Goal: Register for event/course

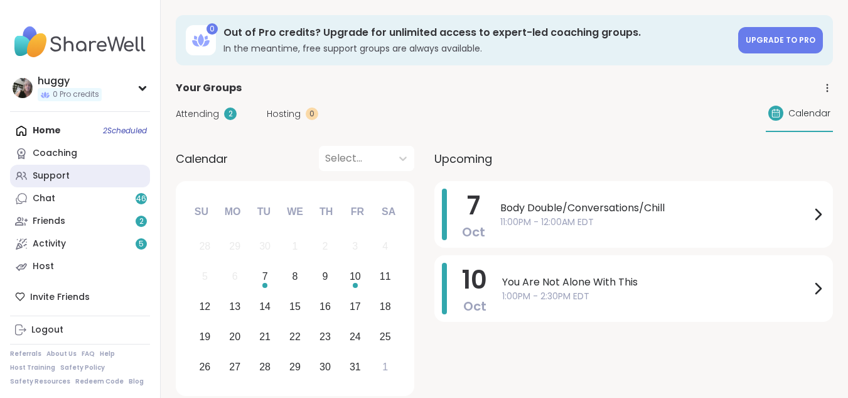
click at [51, 177] on div "Support" at bounding box center [51, 176] width 37 height 13
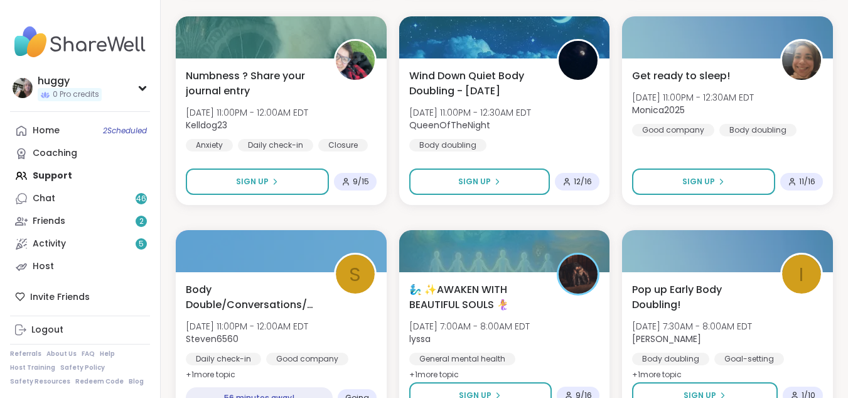
scroll to position [377, 0]
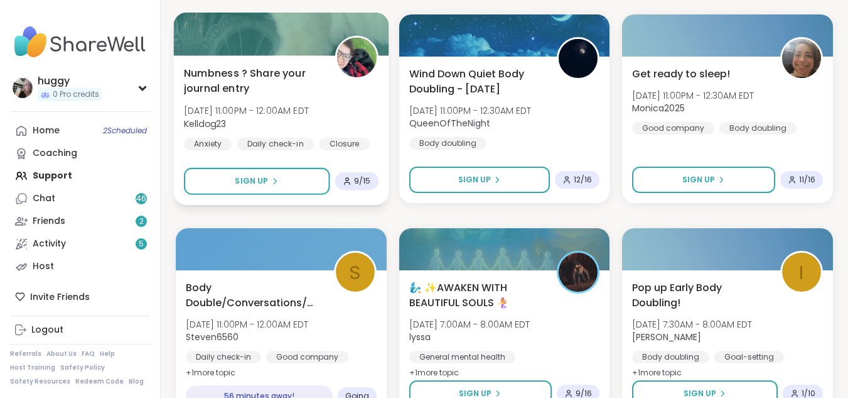
click at [243, 198] on div "Numbness ? Share your journal entry [DATE] 11:00PM - 12:00AM EDT Kelldog23 Anxi…" at bounding box center [281, 129] width 215 height 149
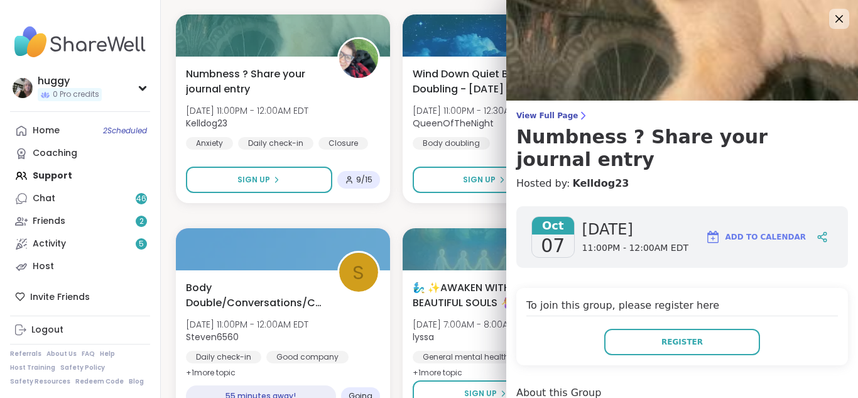
click at [638, 333] on div "To join this group, please register here Register" at bounding box center [682, 326] width 332 height 77
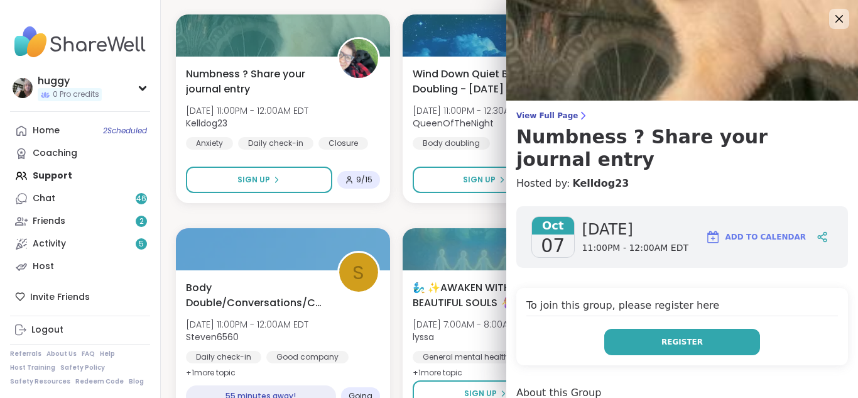
click at [639, 328] on button "Register" at bounding box center [682, 341] width 156 height 26
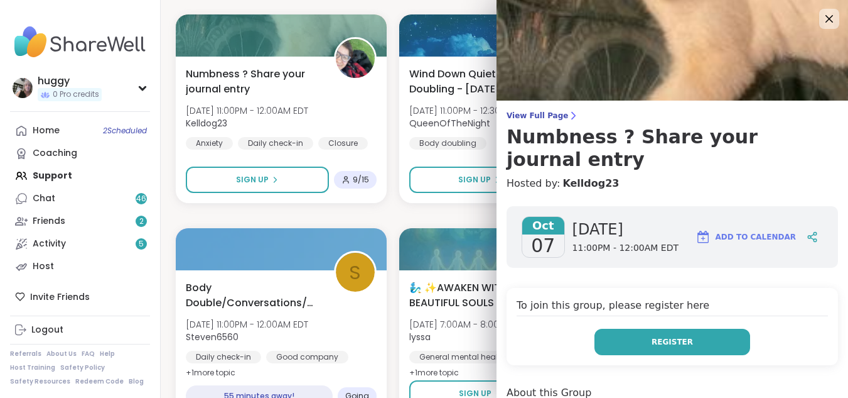
click at [634, 328] on button "Register" at bounding box center [673, 341] width 156 height 26
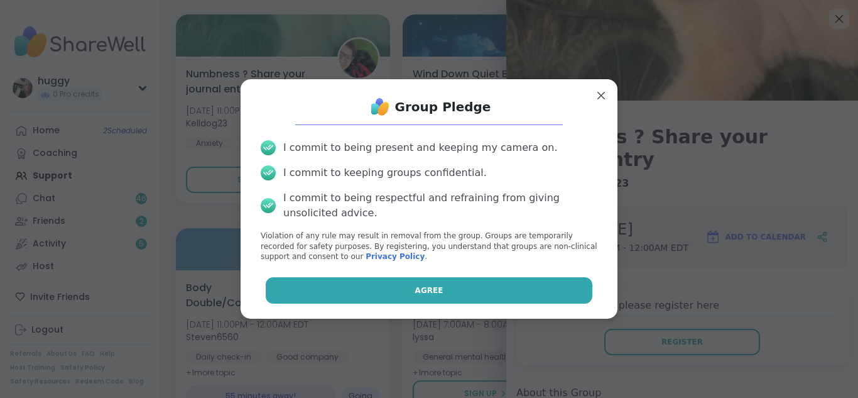
click at [403, 298] on button "Agree" at bounding box center [429, 290] width 327 height 26
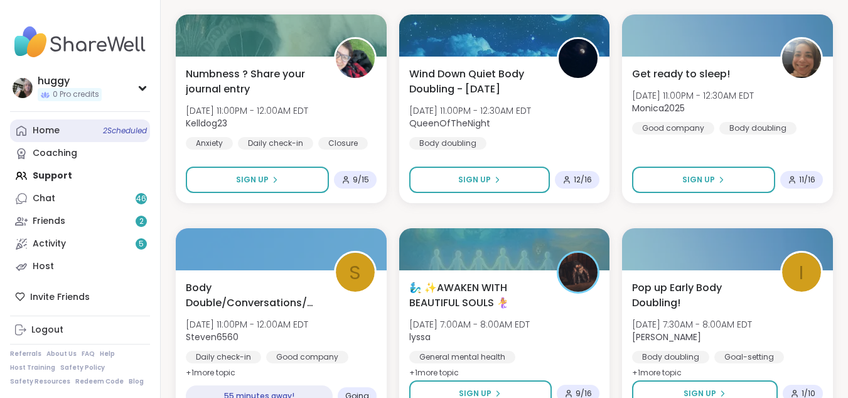
click at [123, 138] on link "Home 2 Scheduled" at bounding box center [80, 130] width 140 height 23
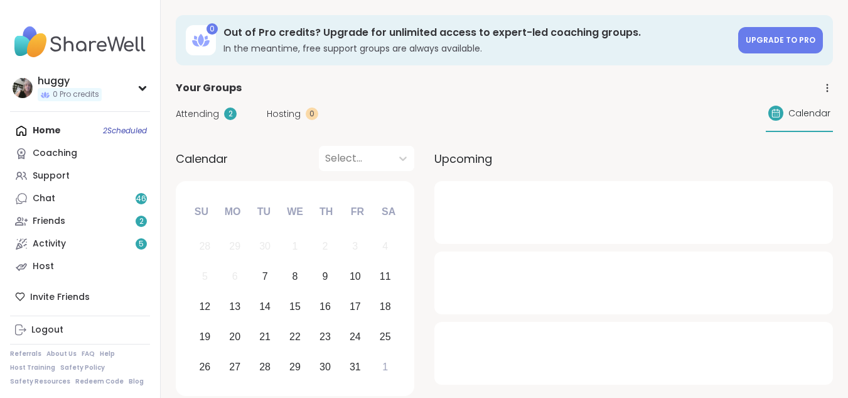
click at [124, 139] on div "Home 2 Scheduled Coaching Support Chat 46 Friends 2 Activity 5 Host" at bounding box center [80, 198] width 140 height 158
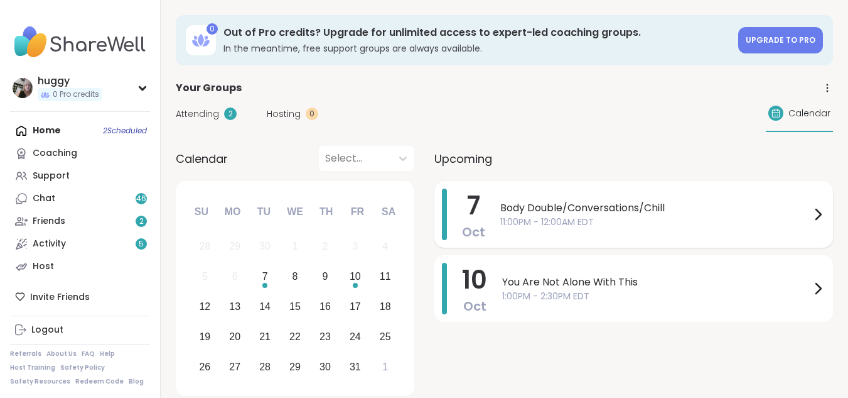
click at [563, 217] on span "11:00PM - 12:00AM EDT" at bounding box center [656, 221] width 310 height 13
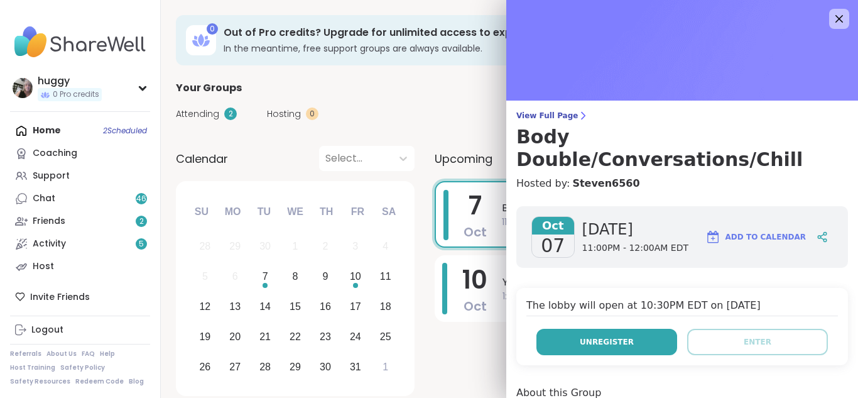
click at [584, 336] on span "Unregister" at bounding box center [607, 341] width 54 height 11
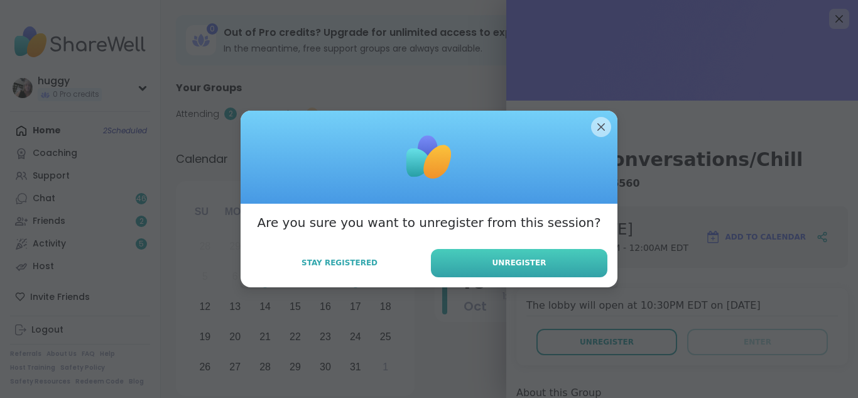
click at [507, 254] on button "Unregister" at bounding box center [519, 263] width 176 height 28
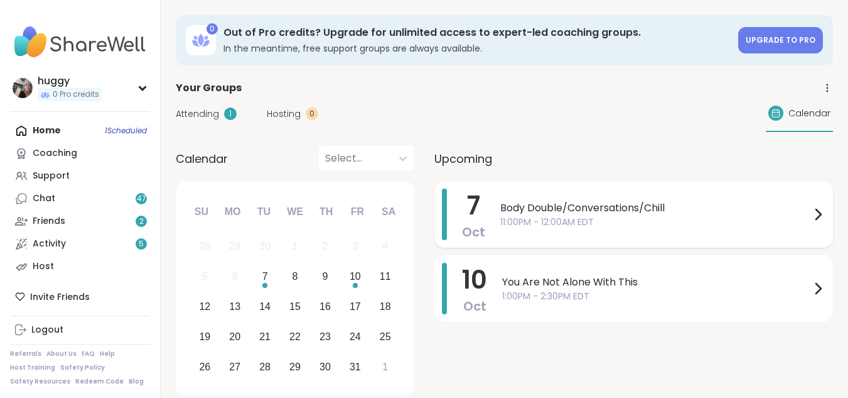
click at [498, 214] on div "7 Oct Body Double/Conversations/Chill 11:00PM - 12:00AM EDT" at bounding box center [634, 214] width 399 height 67
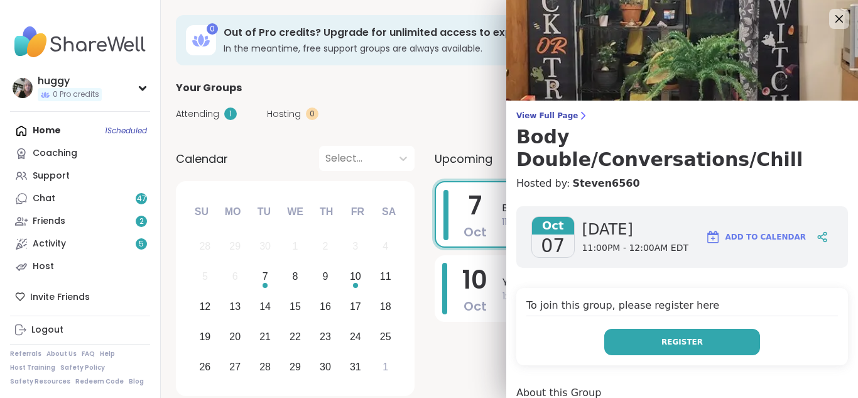
click at [622, 328] on button "Register" at bounding box center [682, 341] width 156 height 26
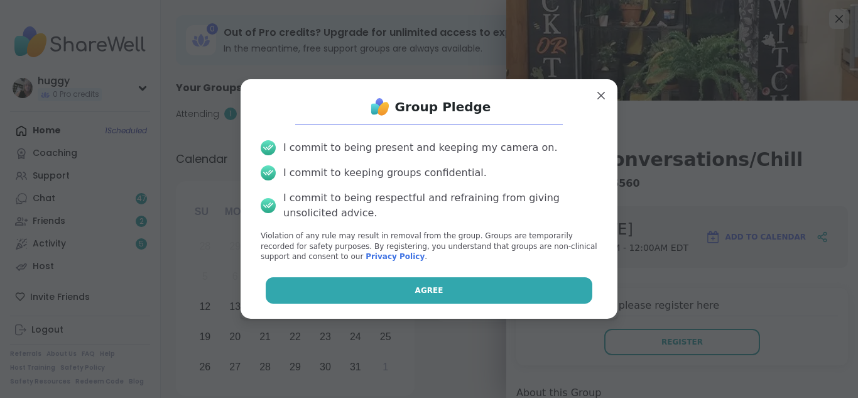
click at [527, 288] on button "Agree" at bounding box center [429, 290] width 327 height 26
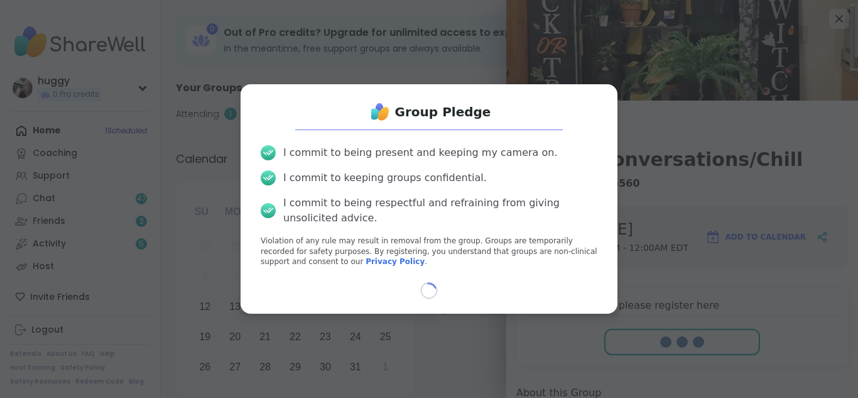
select select "**"
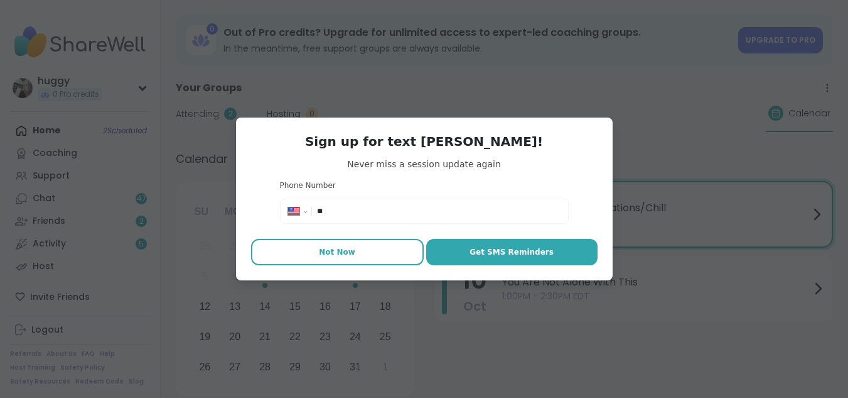
click at [323, 253] on span "Not Now" at bounding box center [337, 251] width 36 height 11
